Goal: Information Seeking & Learning: Learn about a topic

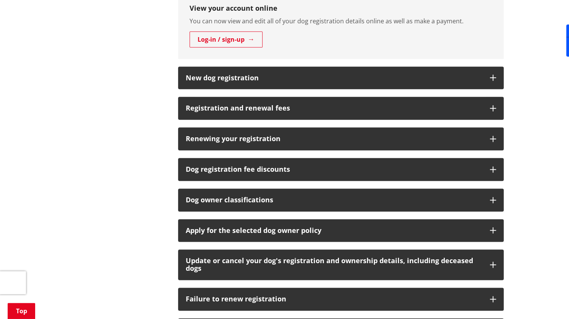
scroll to position [408, 0]
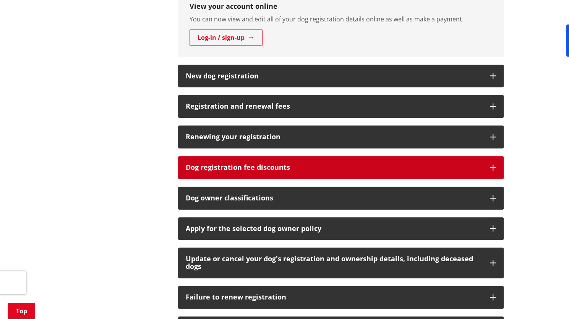
click at [217, 168] on h3 "Dog registration fee discounts" at bounding box center [334, 167] width 296 height 8
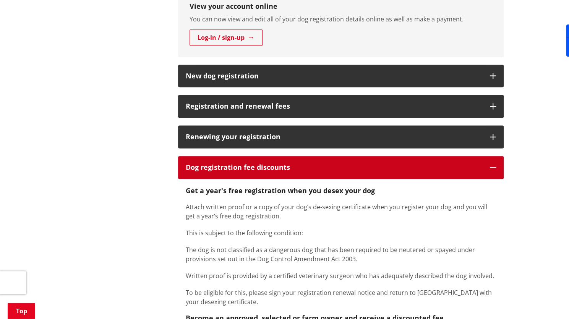
click at [212, 163] on h3 "Dog registration fee discounts" at bounding box center [334, 167] width 296 height 8
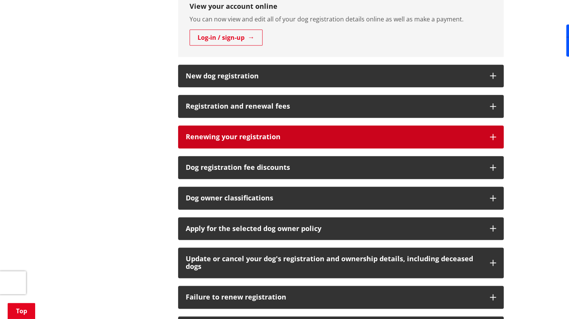
click at [218, 133] on h3 "Renewing your registration" at bounding box center [334, 137] width 296 height 8
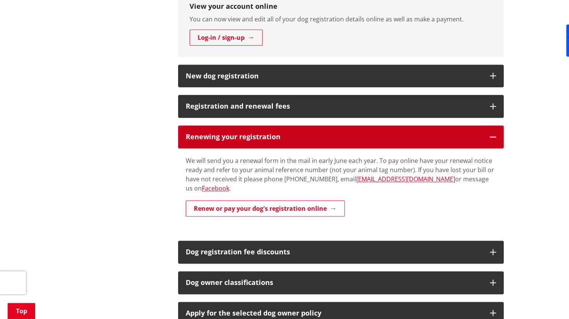
click at [218, 133] on h3 "Renewing your registration" at bounding box center [334, 137] width 296 height 8
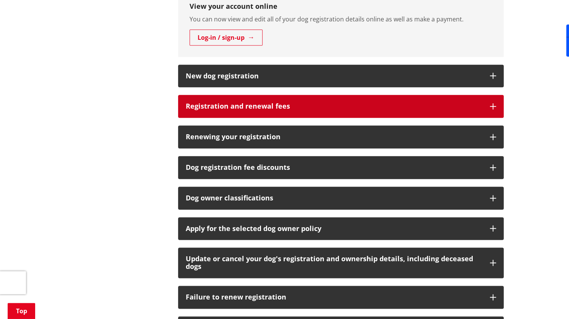
click at [230, 104] on h3 "Registration and renewal fees" at bounding box center [334, 106] width 296 height 8
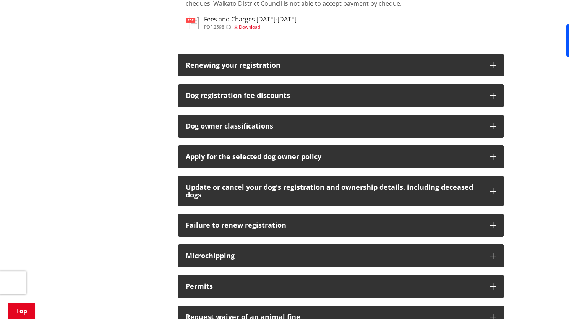
scroll to position [1587, 0]
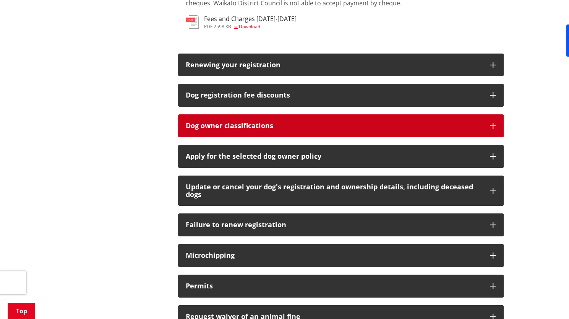
click at [214, 122] on h3 "Dog owner classifications" at bounding box center [334, 126] width 296 height 8
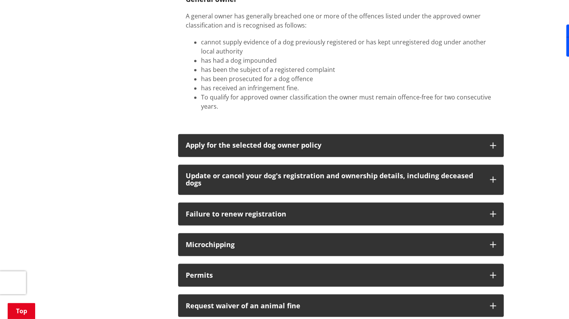
scroll to position [2369, 0]
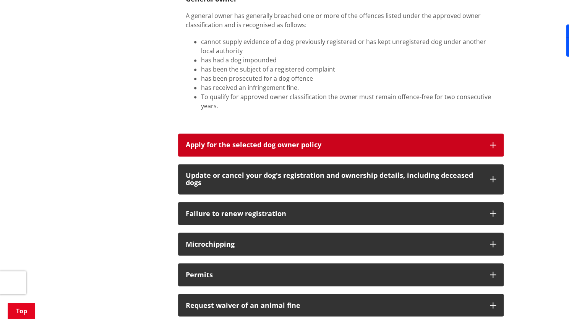
click at [238, 133] on button "Apply for the selected dog owner policy" at bounding box center [340, 144] width 325 height 23
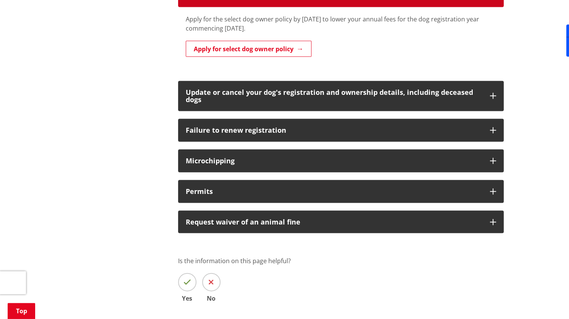
scroll to position [2519, 0]
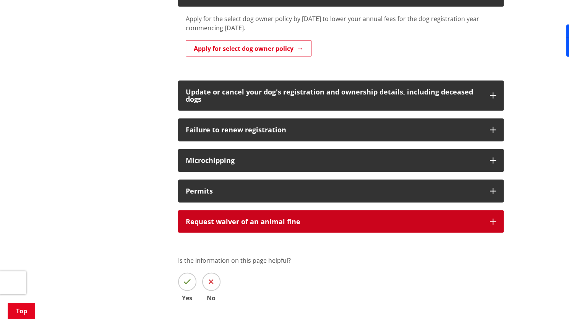
click at [211, 217] on div "Request waiver of an animal fine" at bounding box center [334, 221] width 296 height 8
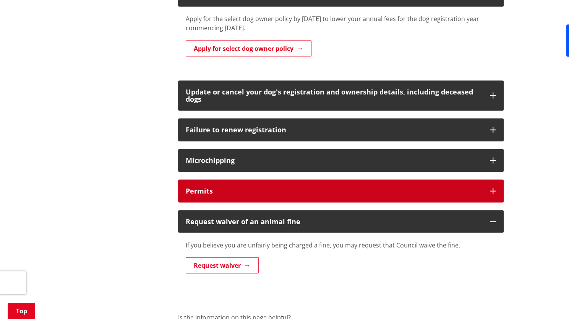
click at [236, 187] on h3 "Permits" at bounding box center [334, 191] width 296 height 8
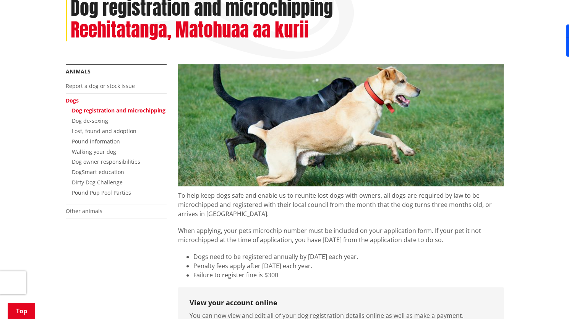
scroll to position [113, 0]
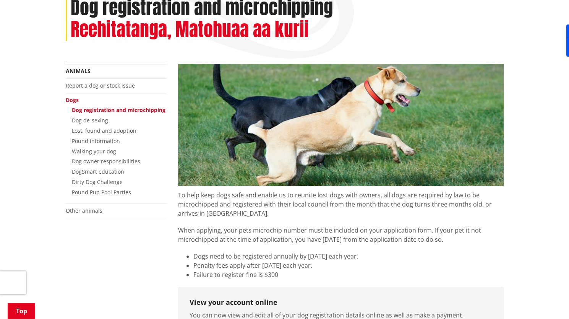
click at [71, 100] on link "Dogs" at bounding box center [72, 99] width 13 height 7
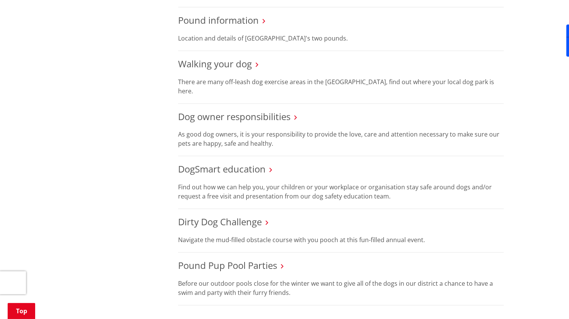
scroll to position [376, 0]
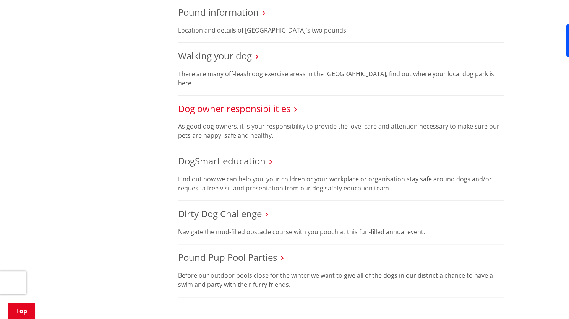
click at [226, 102] on link "Dog owner responsibilities" at bounding box center [234, 108] width 112 height 13
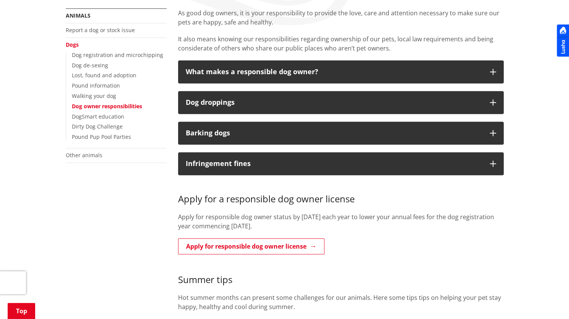
scroll to position [146, 0]
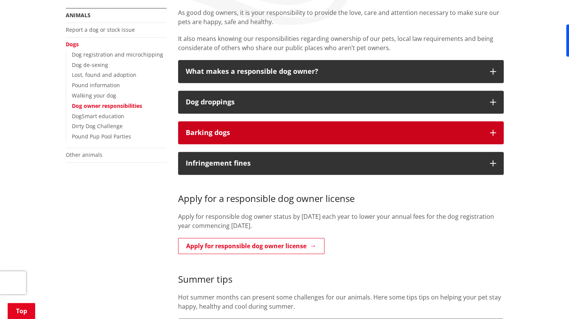
click at [288, 132] on h3 "Barking dogs" at bounding box center [334, 133] width 296 height 8
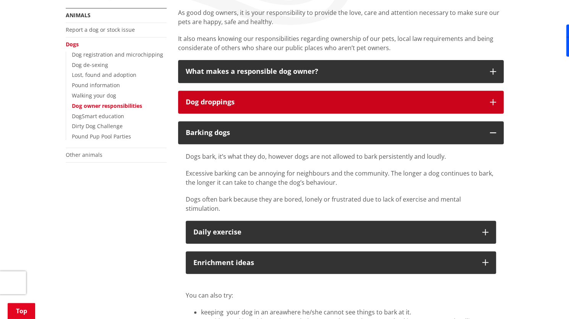
click at [299, 105] on h3 "Dog droppings" at bounding box center [334, 102] width 296 height 8
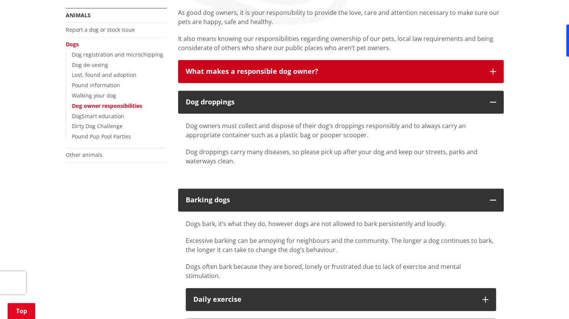
click at [302, 69] on h3 "What makes a responsible dog owner?" at bounding box center [334, 72] width 296 height 8
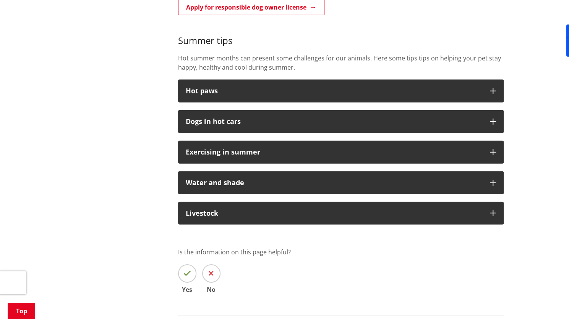
scroll to position [1270, 0]
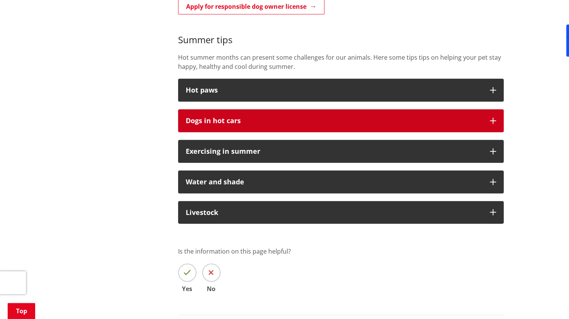
click at [218, 118] on button "Dogs in hot cars" at bounding box center [340, 120] width 325 height 23
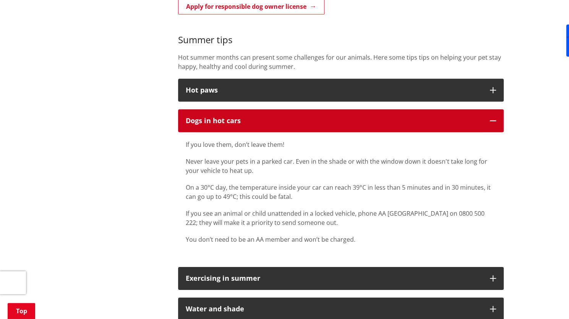
click at [257, 117] on div "Dogs in hot cars" at bounding box center [334, 121] width 296 height 8
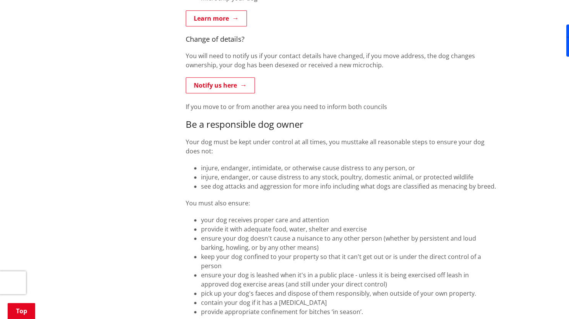
scroll to position [0, 0]
